Goal: Find specific page/section: Find specific page/section

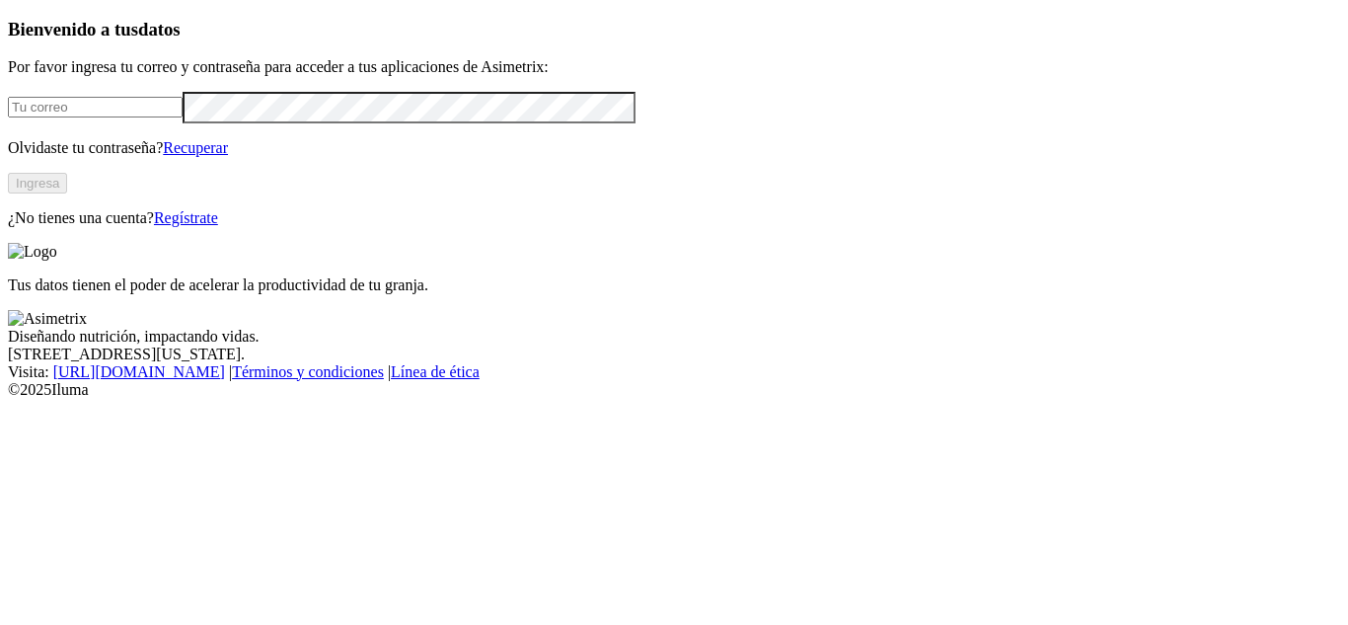
type input "[PERSON_NAME][EMAIL_ADDRESS][PERSON_NAME][DOMAIN_NAME]"
click at [67, 193] on button "Ingresa" at bounding box center [37, 183] width 59 height 21
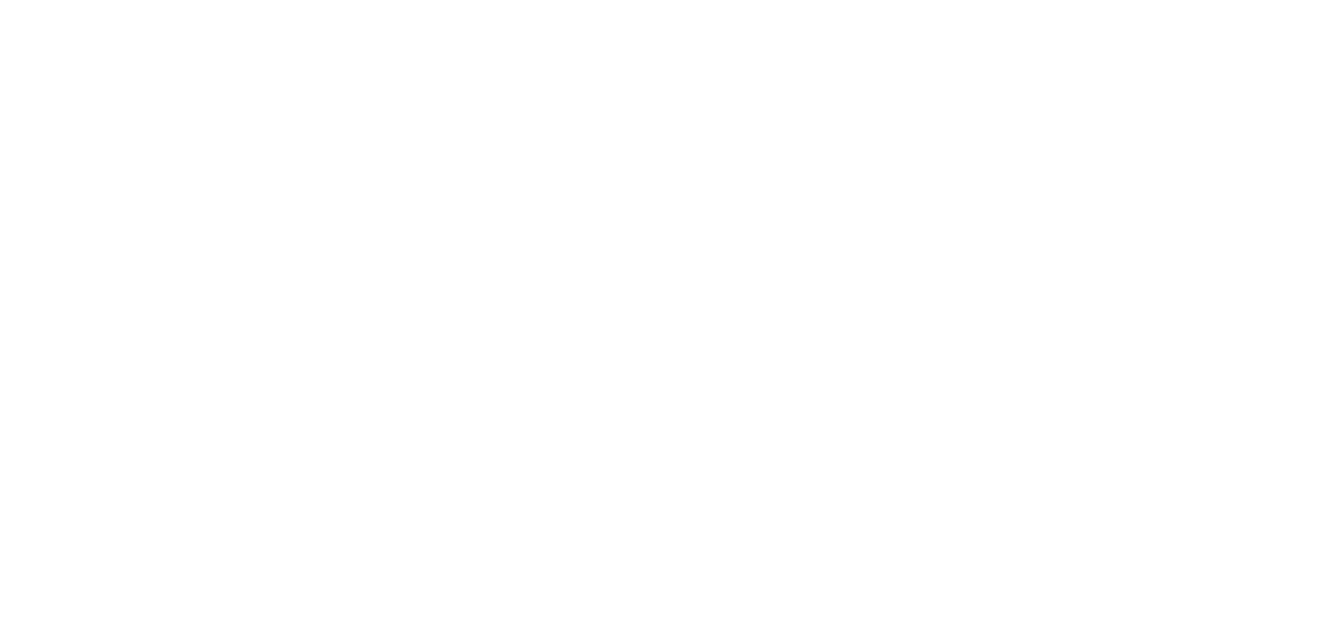
scroll to position [265, 0]
